Goal: Task Accomplishment & Management: Complete application form

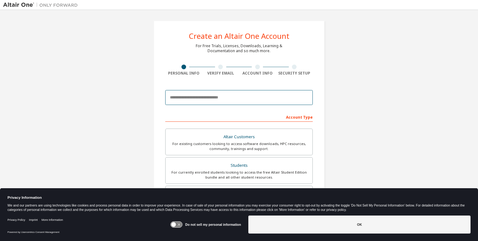
click at [229, 99] on input "email" at bounding box center [238, 97] width 147 height 15
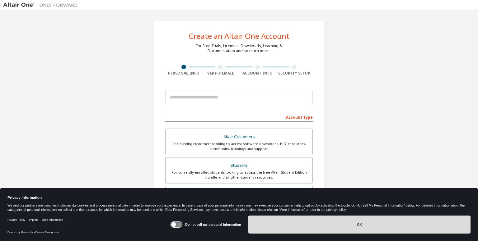
click at [316, 225] on button "OK" at bounding box center [359, 225] width 222 height 18
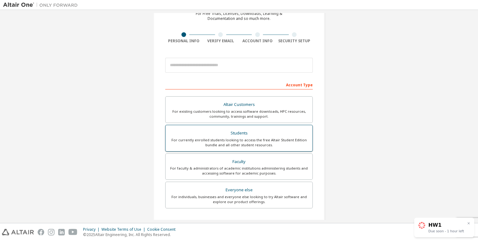
scroll to position [93, 0]
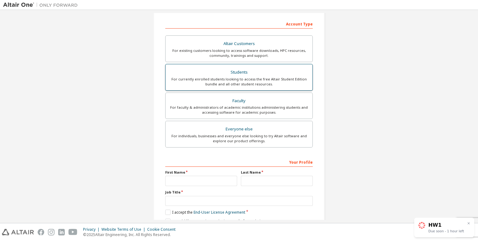
click at [256, 84] on div "For currently enrolled students looking to access the free Altair Student Editi…" at bounding box center [238, 82] width 139 height 10
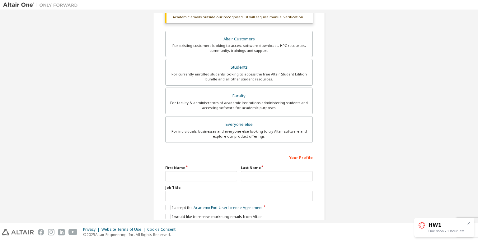
scroll to position [124, 0]
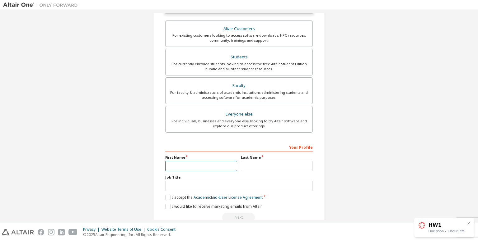
click at [215, 166] on input "text" at bounding box center [201, 166] width 72 height 10
type input "******"
click at [279, 167] on input "text" at bounding box center [277, 166] width 72 height 10
type input "*******"
click at [246, 188] on input "text" at bounding box center [238, 186] width 147 height 10
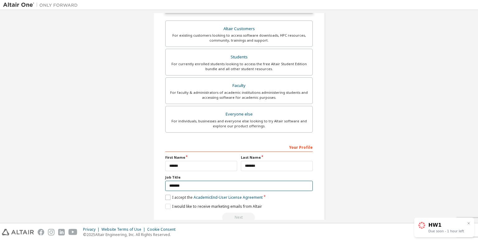
type input "*******"
click at [168, 197] on label "I accept the Academic End-User License Agreement" at bounding box center [213, 197] width 97 height 5
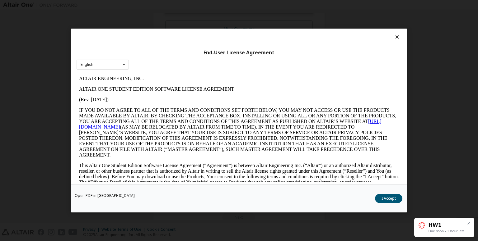
scroll to position [0, 0]
click at [383, 199] on button "I Accept" at bounding box center [388, 198] width 27 height 9
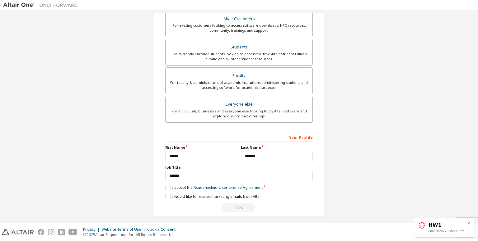
scroll to position [137, 0]
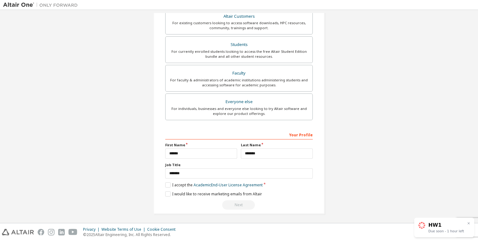
click at [227, 203] on div "Next" at bounding box center [238, 205] width 147 height 9
click at [165, 193] on label "I would like to receive marketing emails from Altair" at bounding box center [213, 194] width 97 height 5
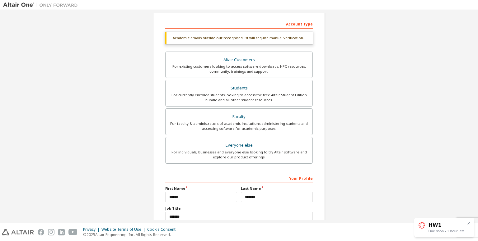
scroll to position [44, 0]
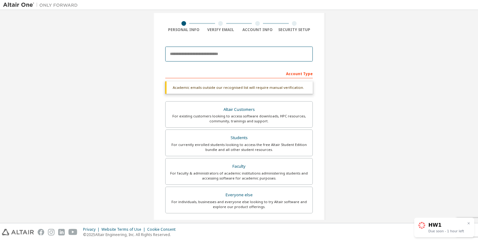
click at [238, 58] on input "email" at bounding box center [238, 54] width 147 height 15
click at [245, 55] on input "email" at bounding box center [238, 54] width 147 height 15
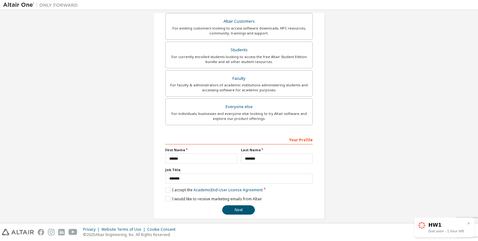
scroll to position [121, 0]
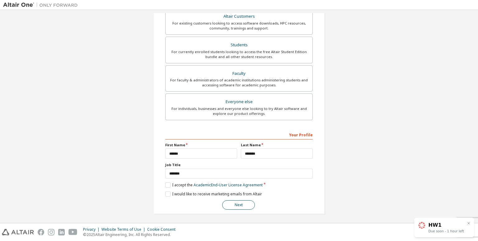
type input "**********"
click at [241, 205] on button "Next" at bounding box center [238, 205] width 33 height 9
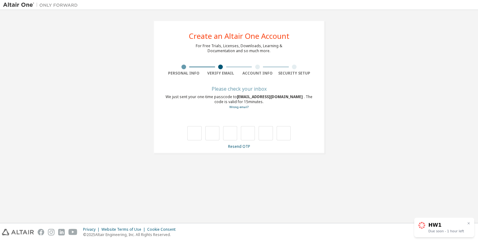
scroll to position [0, 0]
click at [282, 155] on div "**********" at bounding box center [239, 87] width 186 height 148
click at [190, 137] on input "text" at bounding box center [194, 133] width 14 height 14
type input "*"
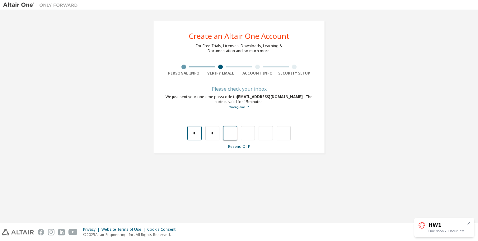
type input "*"
